Goal: Use online tool/utility: Utilize a website feature to perform a specific function

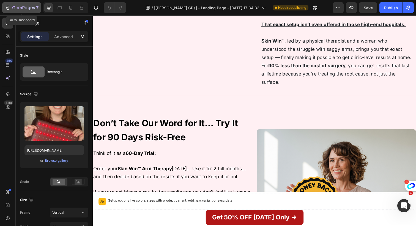
click at [11, 6] on div "7" at bounding box center [22, 7] width 34 height 7
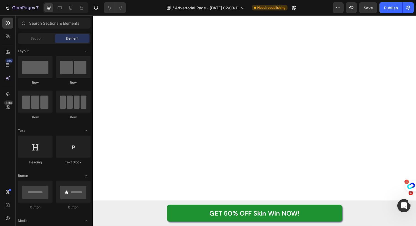
scroll to position [5584, 0]
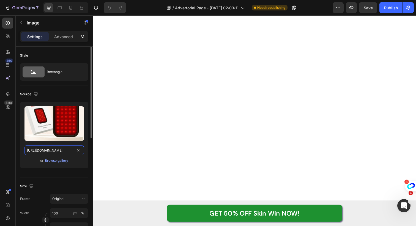
click at [60, 151] on input "https://cdn.shopify.com/s/files/1/0960/3212/9349/files/gempages_573821047099360…" at bounding box center [53, 151] width 59 height 10
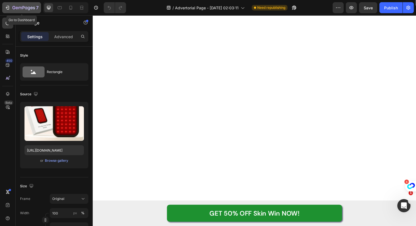
click at [10, 6] on div "7" at bounding box center [22, 7] width 34 height 7
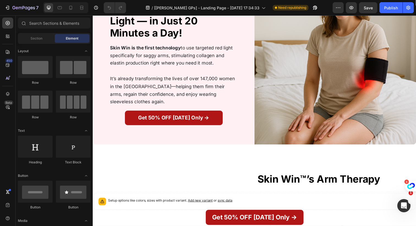
scroll to position [95, 0]
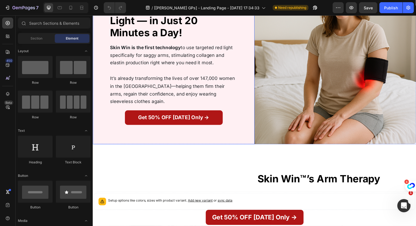
click at [188, 125] on div "Heading Get your Arms Tightened At Home with a Clinically-inspired Red Light — …" at bounding box center [175, 52] width 165 height 191
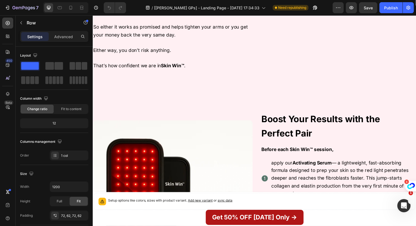
scroll to position [1807, 0]
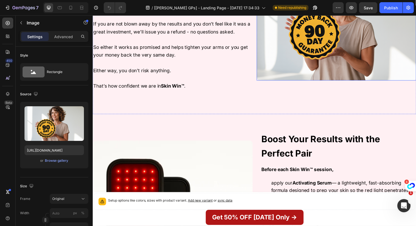
click at [307, 82] on img at bounding box center [341, 21] width 163 height 122
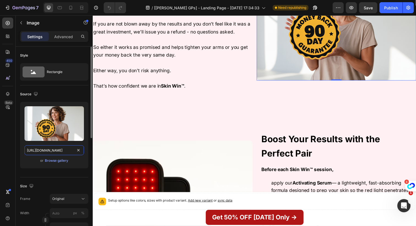
click at [62, 154] on input "https://cdn.shopify.com/s/files/1/0960/3212/9349/files/gempages_573821047099360…" at bounding box center [53, 151] width 59 height 10
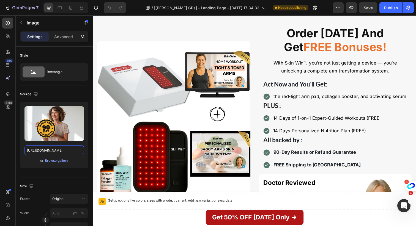
scroll to position [3861, 0]
